Goal: Information Seeking & Learning: Learn about a topic

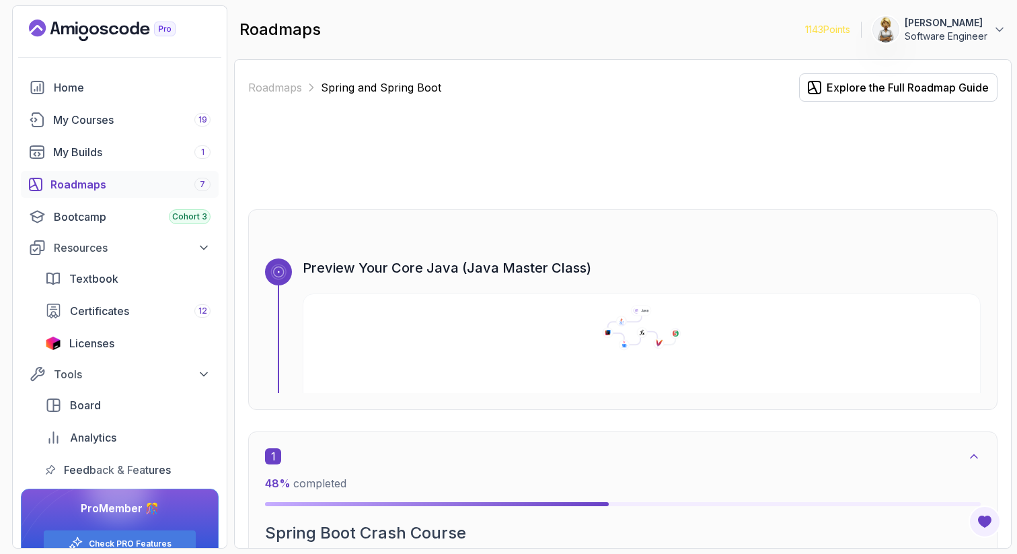
scroll to position [4508, 0]
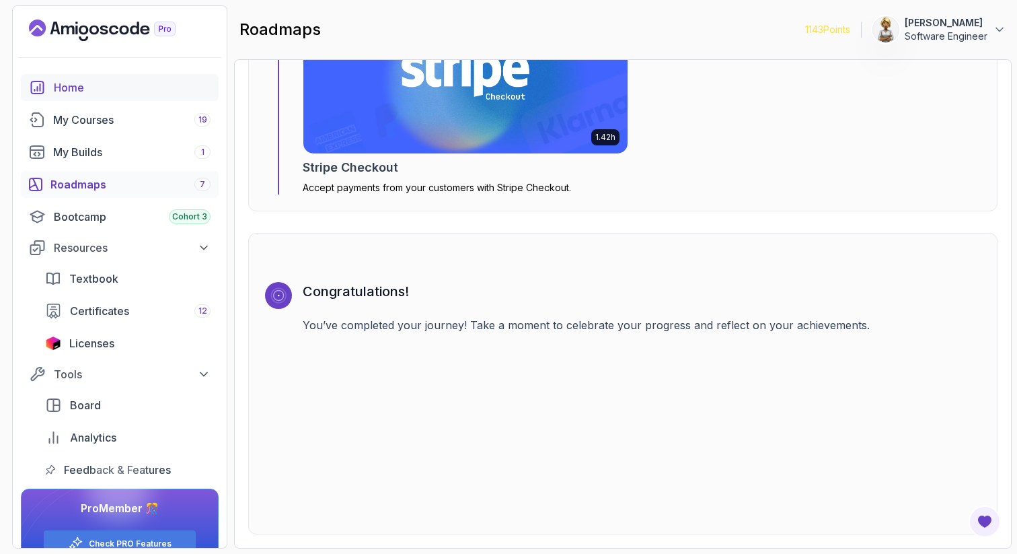
click at [79, 85] on div "Home" at bounding box center [132, 87] width 157 height 16
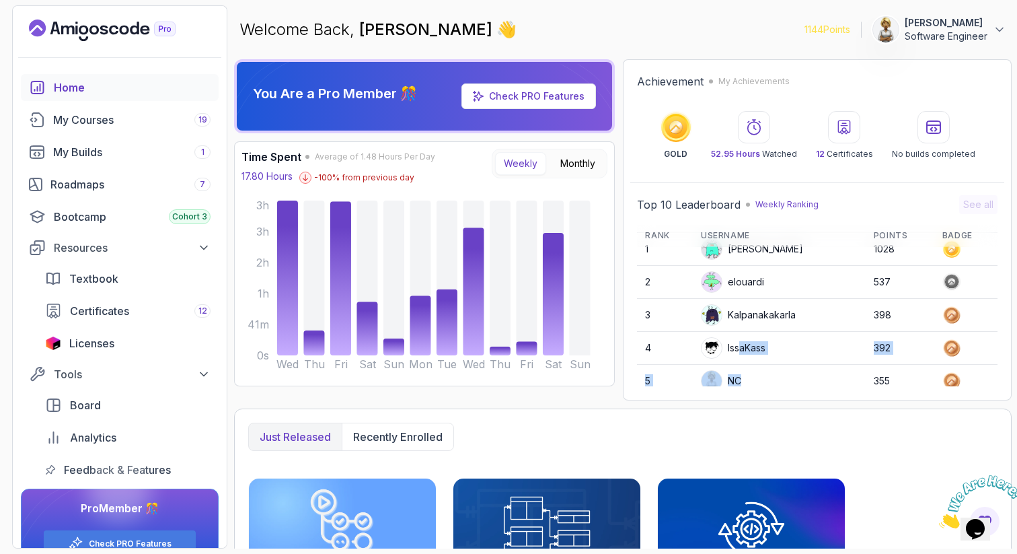
drag, startPoint x: 741, startPoint y: 357, endPoint x: 740, endPoint y: 378, distance: 20.9
click at [740, 381] on tbody "1 Stanislaw 1028 2 elouardi 537 3 Kalpanakakarla 398 4 IssaKass 392 5 NC 355 6 …" at bounding box center [817, 398] width 361 height 330
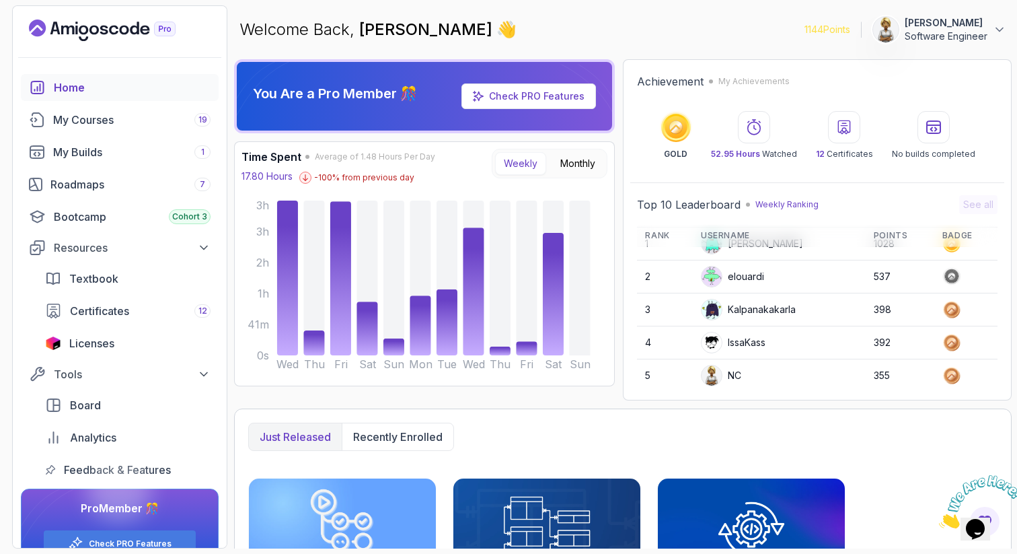
click at [755, 322] on td "Kalpanakakarla" at bounding box center [779, 309] width 173 height 32
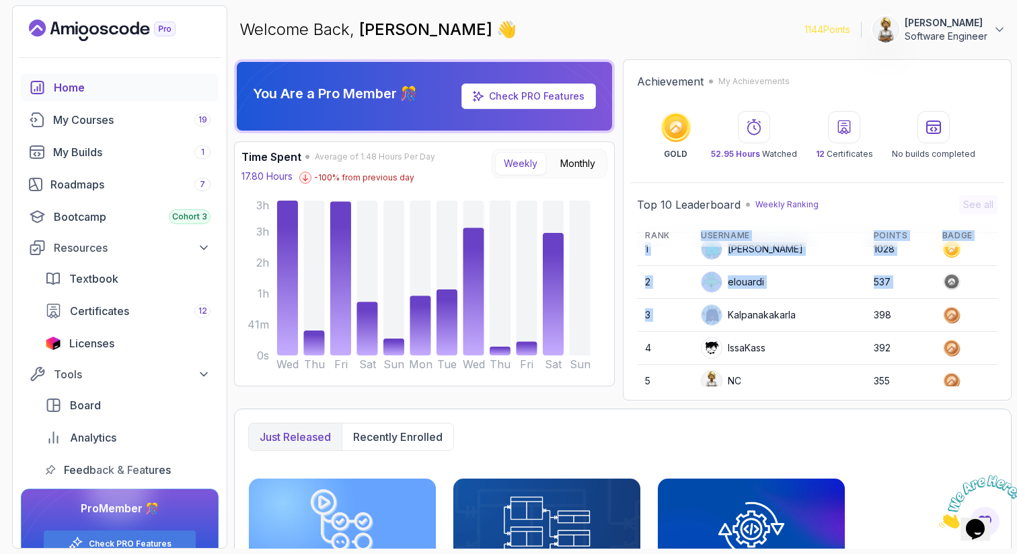
drag, startPoint x: 752, startPoint y: 316, endPoint x: 770, endPoint y: 228, distance: 90.0
click at [768, 229] on table "Rank Username Points Badge 1 Stanislaw 1028 2 elouardi 537 3 Kalpanakakarla 398…" at bounding box center [817, 386] width 361 height 351
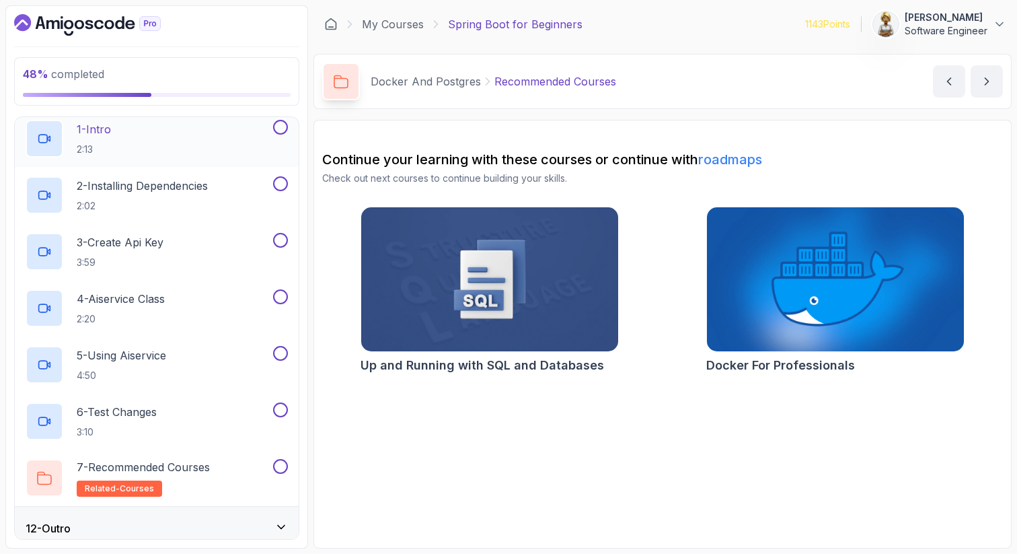
scroll to position [489, 0]
click at [151, 125] on div "1 - Intro 2:13" at bounding box center [148, 137] width 245 height 38
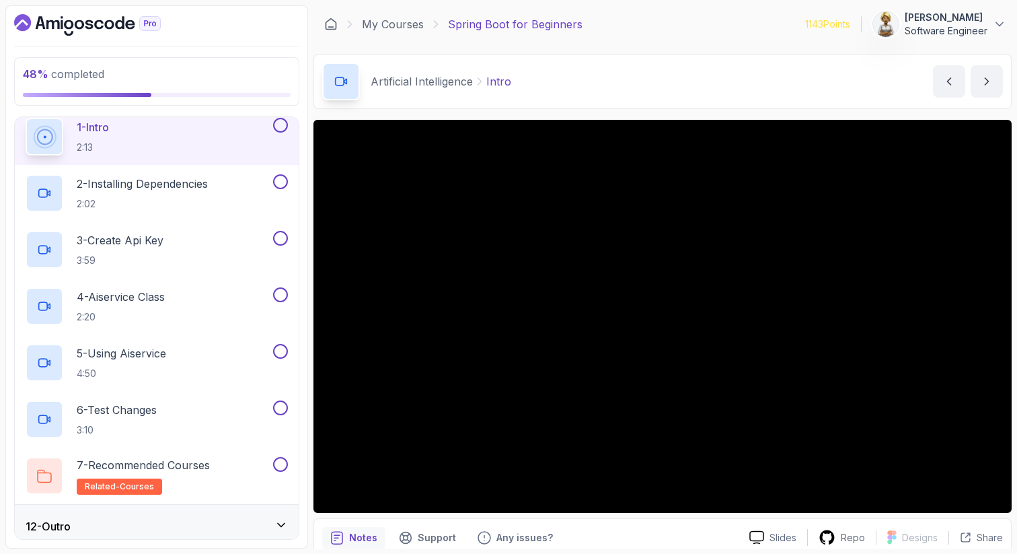
scroll to position [462, 0]
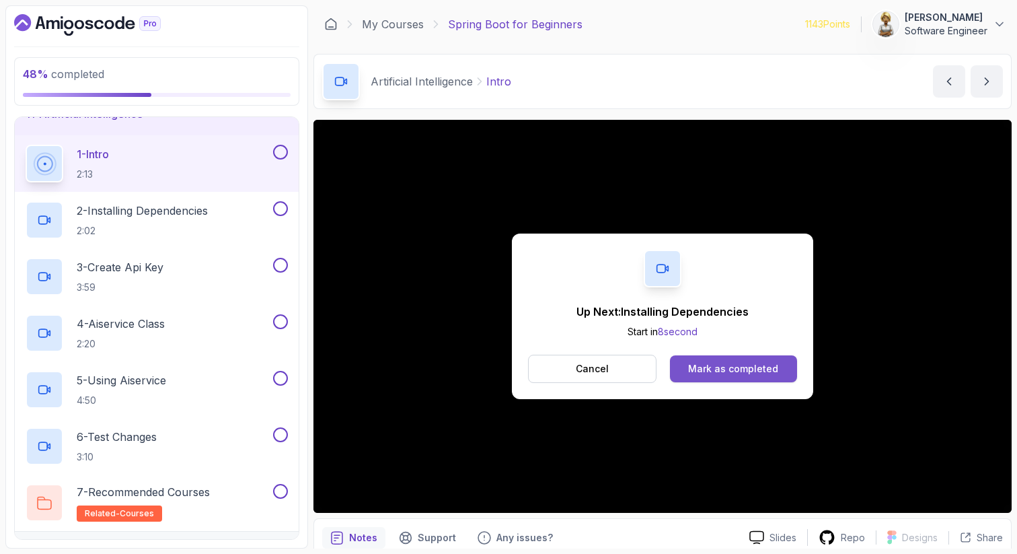
click at [760, 365] on div "Mark as completed" at bounding box center [733, 368] width 90 height 13
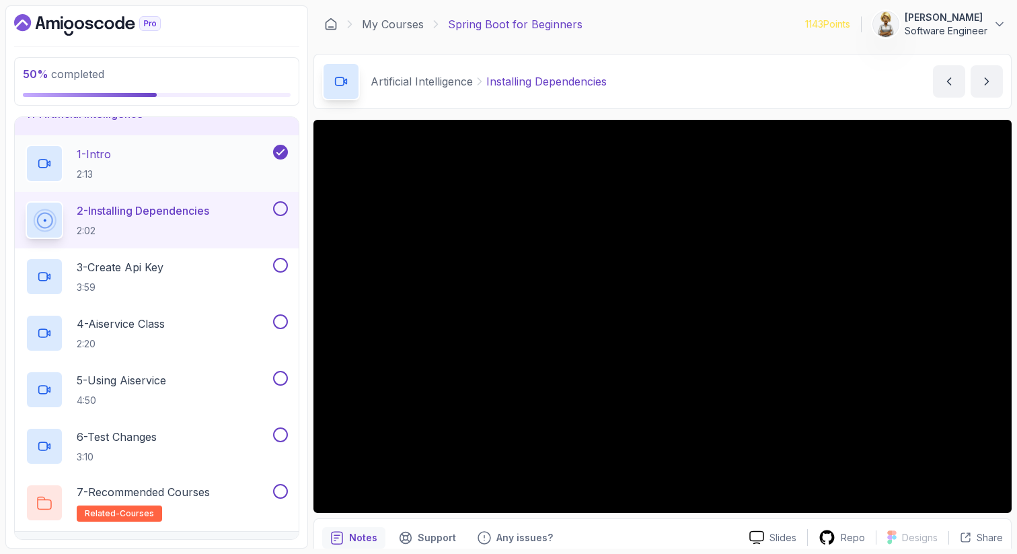
click at [151, 164] on div "1 - Intro 2:13" at bounding box center [148, 164] width 245 height 38
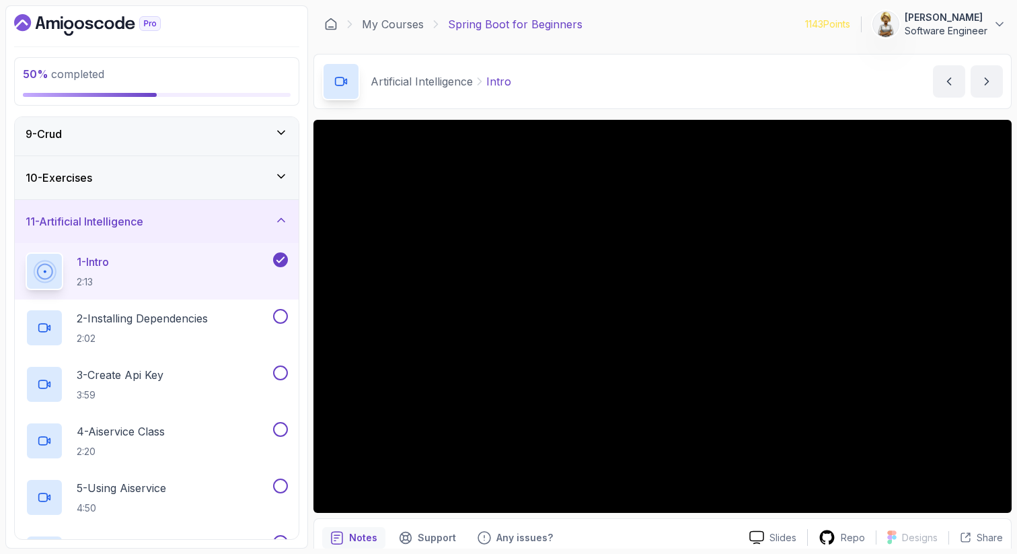
scroll to position [328, 0]
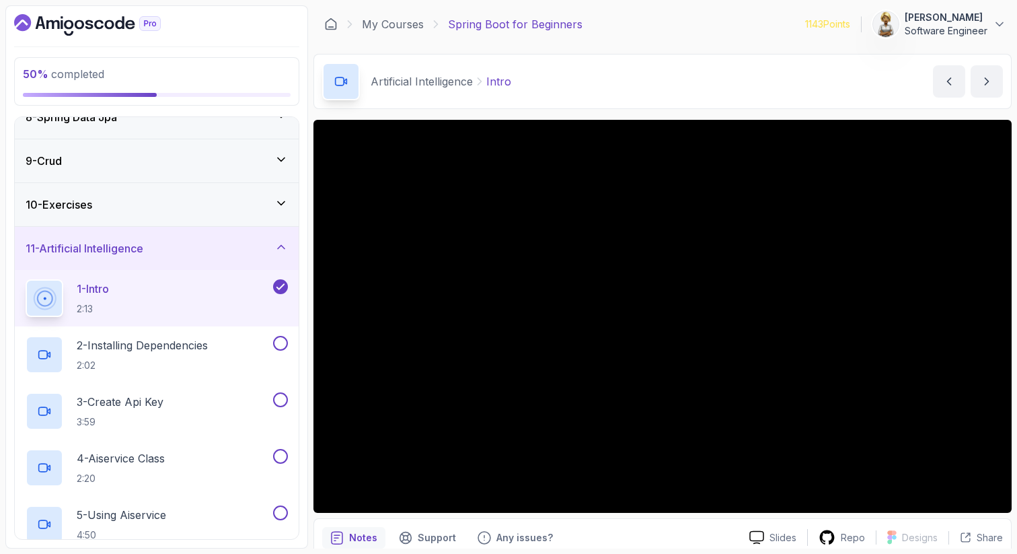
click at [286, 200] on icon at bounding box center [281, 202] width 13 height 13
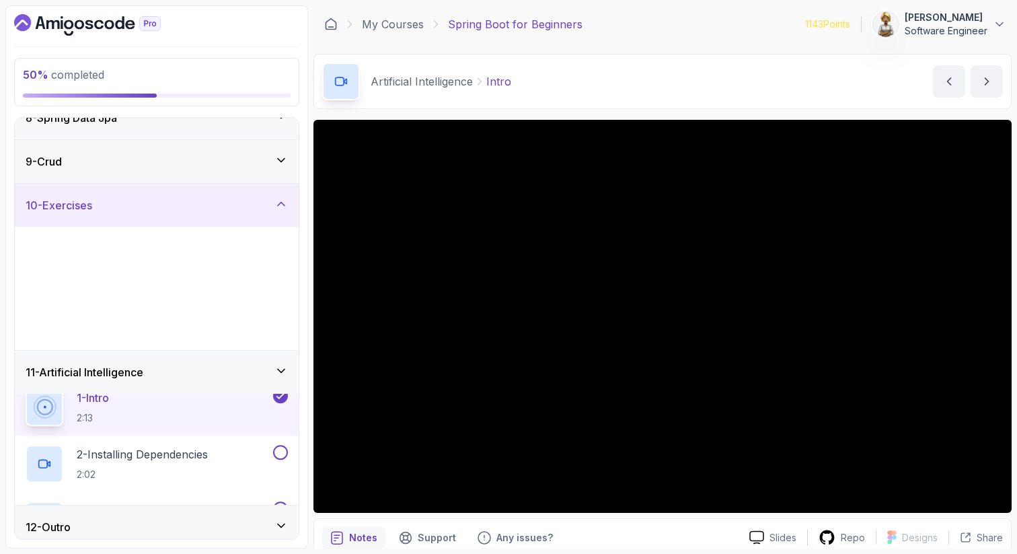
scroll to position [272, 0]
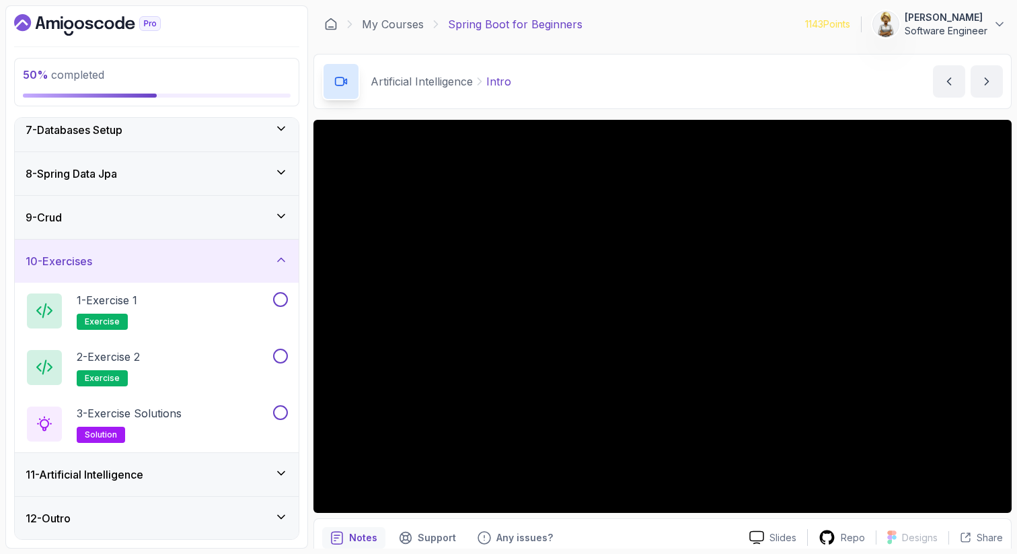
click at [283, 170] on icon at bounding box center [281, 172] width 13 height 13
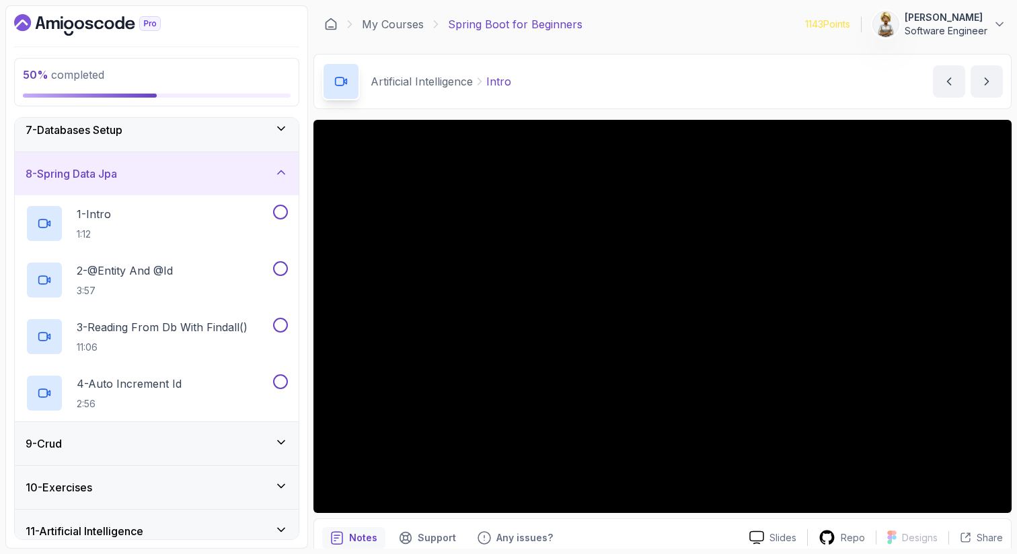
click at [284, 122] on icon at bounding box center [281, 128] width 13 height 13
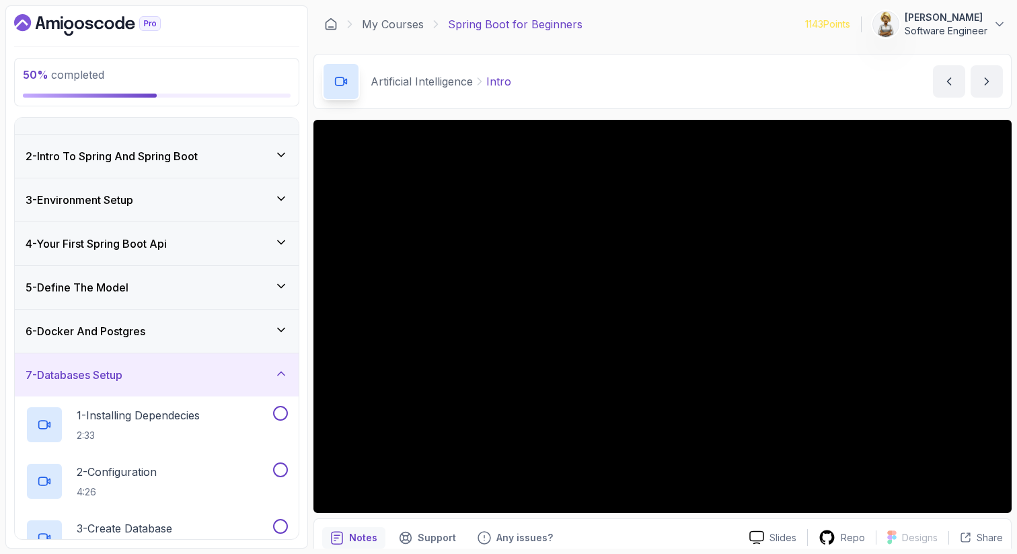
scroll to position [0, 0]
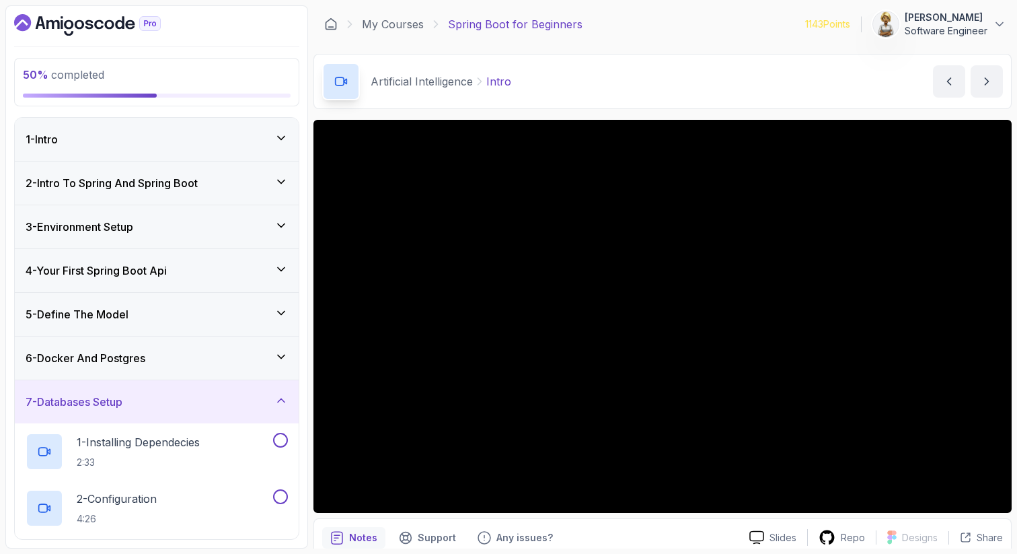
click at [286, 309] on icon at bounding box center [281, 312] width 13 height 13
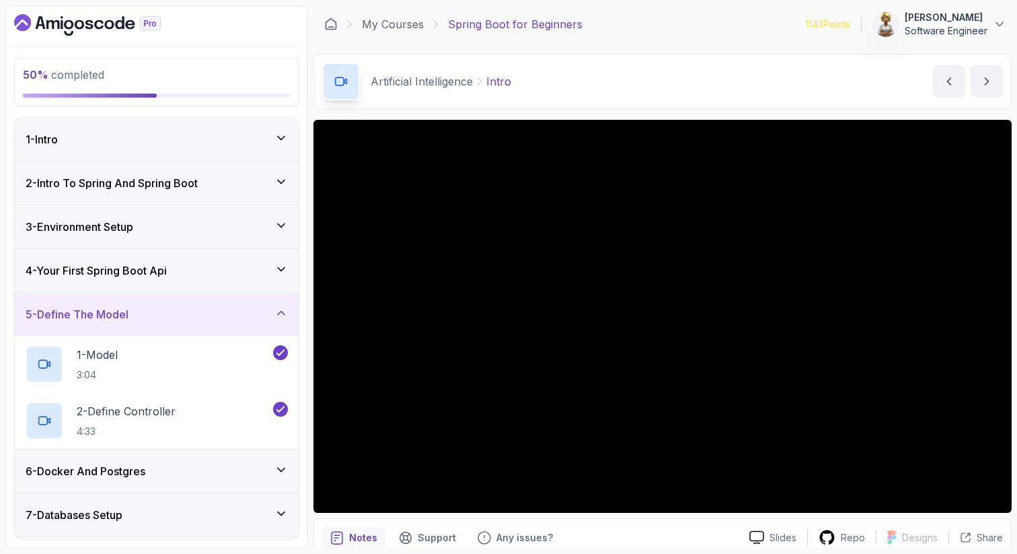
click at [282, 219] on icon at bounding box center [281, 225] width 13 height 13
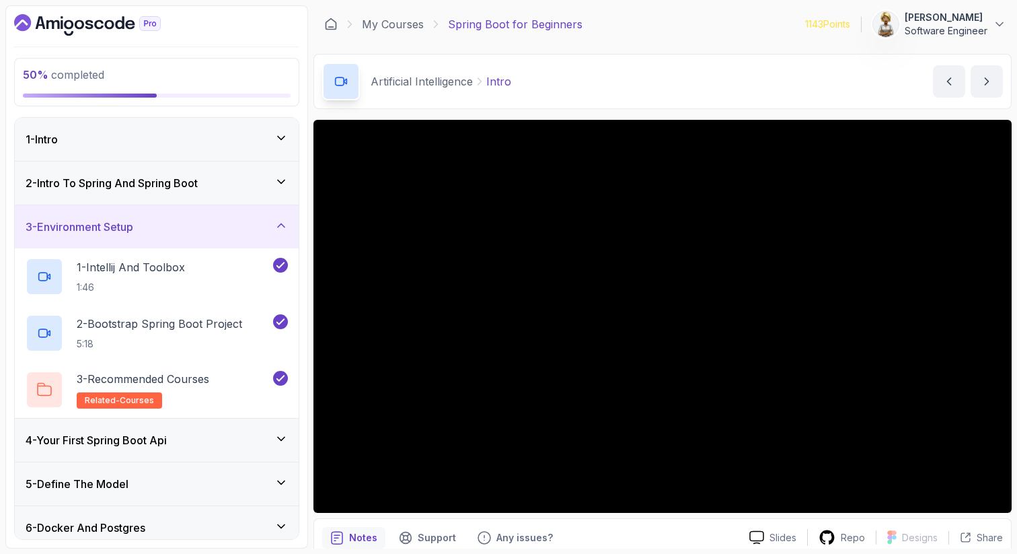
click at [283, 222] on icon at bounding box center [281, 225] width 13 height 13
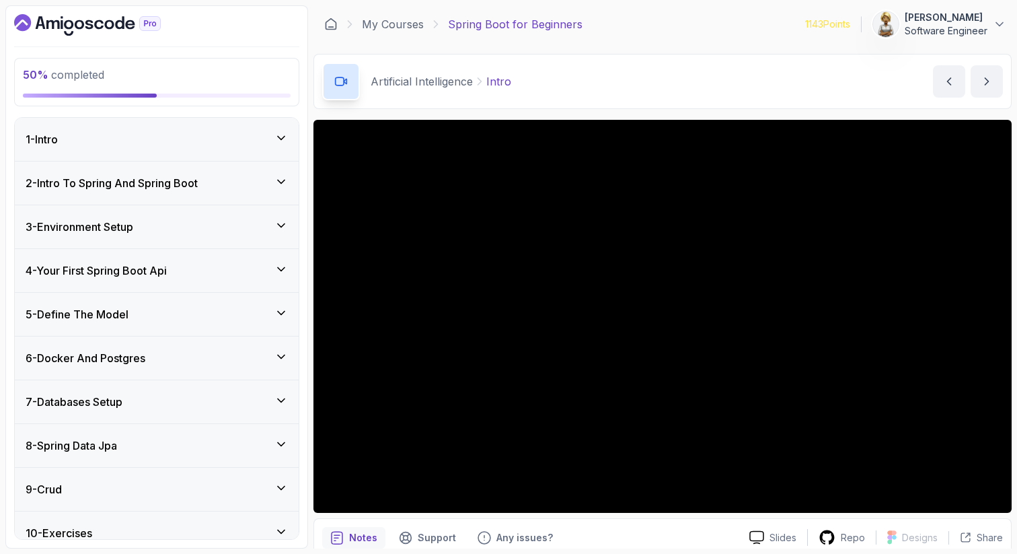
click at [277, 271] on icon at bounding box center [281, 268] width 13 height 13
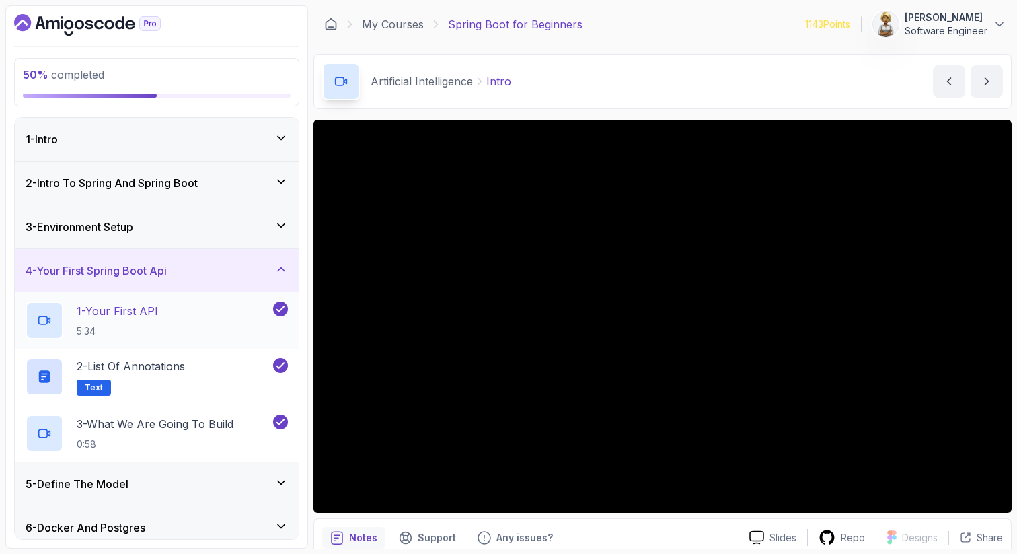
click at [189, 319] on div "1 - Your First API 5:34" at bounding box center [148, 320] width 245 height 38
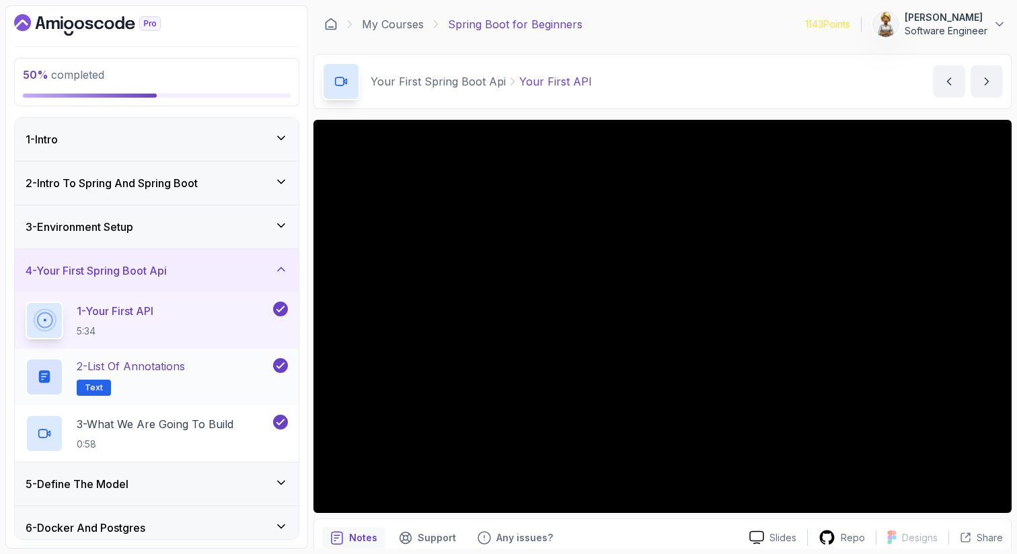
click at [147, 364] on p "2 - List of Annotations" at bounding box center [131, 366] width 108 height 16
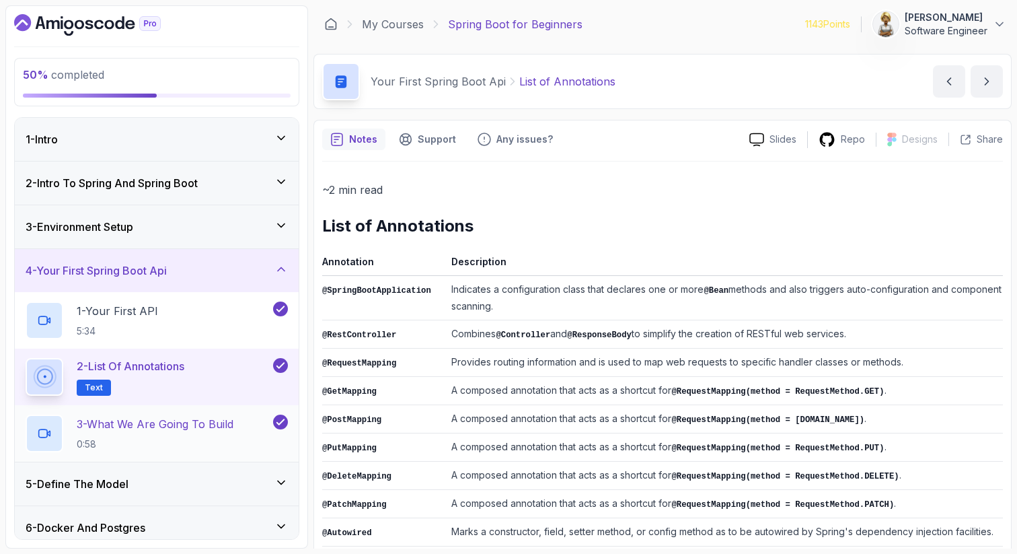
click at [172, 406] on div "3 - What We Are Going To Build 0:58" at bounding box center [157, 433] width 284 height 57
click at [176, 422] on p "3 - What We Are Going To Build" at bounding box center [155, 424] width 157 height 16
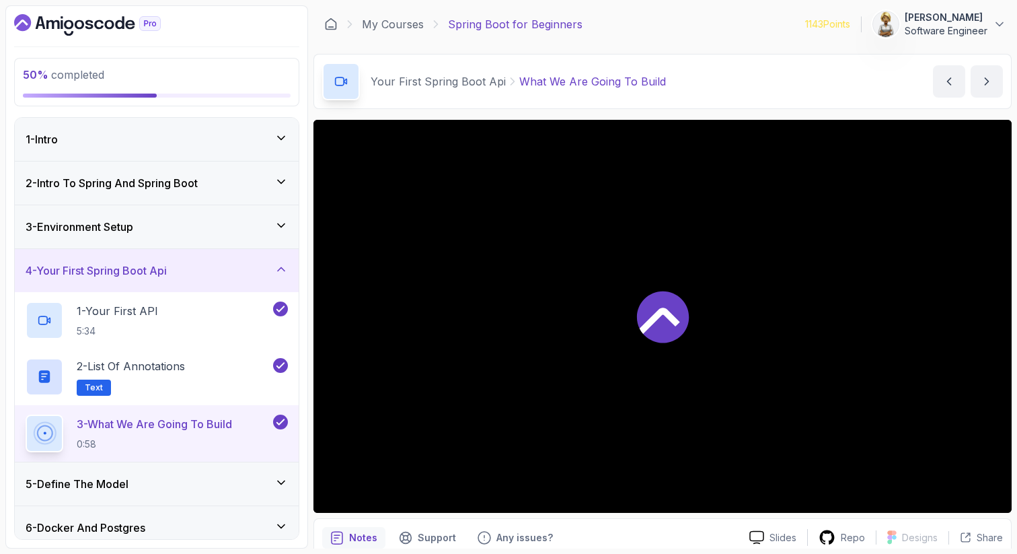
click at [286, 262] on icon at bounding box center [281, 268] width 13 height 13
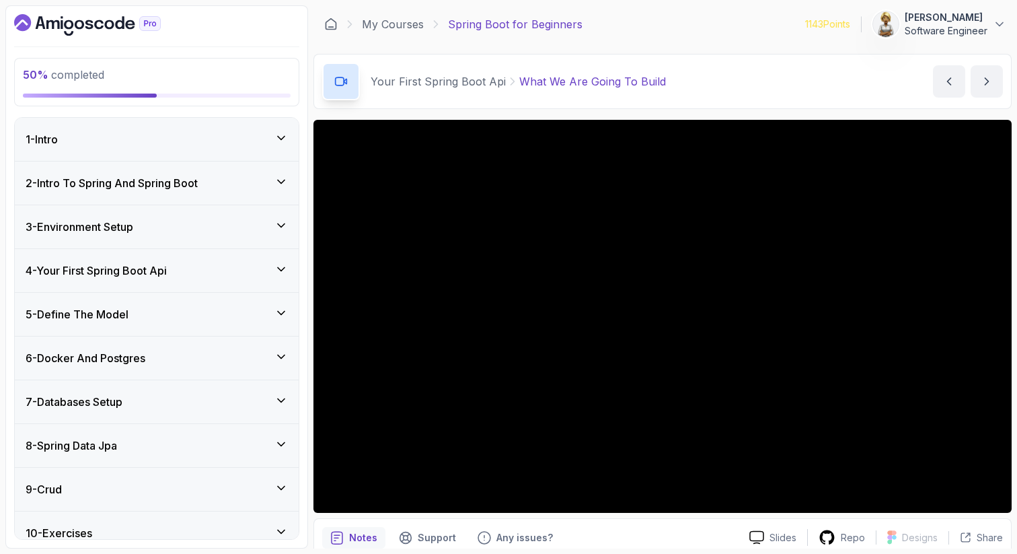
click at [286, 315] on icon at bounding box center [281, 312] width 13 height 13
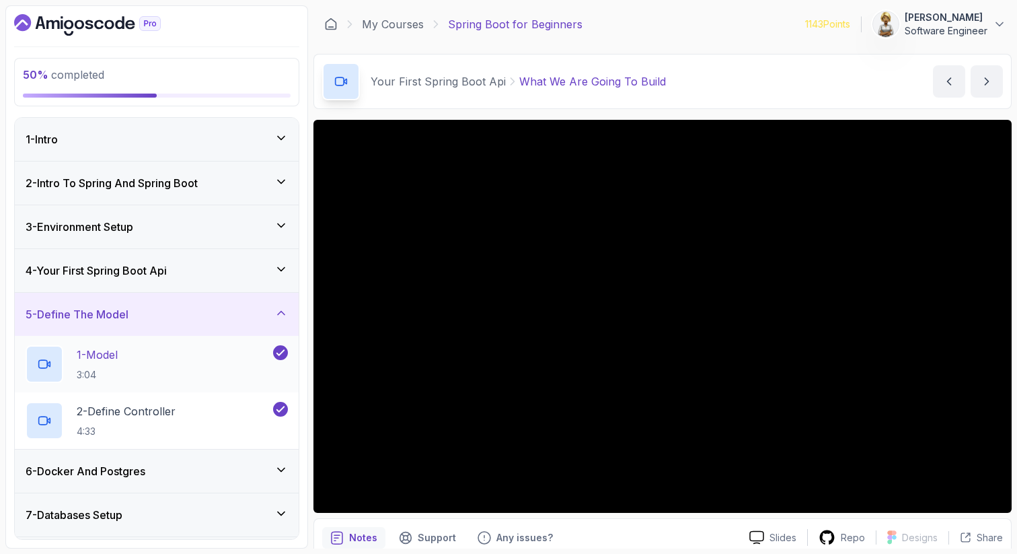
click at [220, 347] on div "1 - Model 3:04" at bounding box center [148, 364] width 245 height 38
